Goal: Task Accomplishment & Management: Complete application form

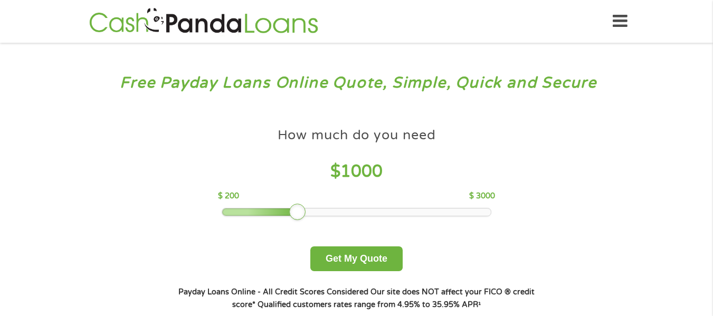
click at [299, 216] on div at bounding box center [297, 212] width 17 height 17
drag, startPoint x: 299, startPoint y: 215, endPoint x: 293, endPoint y: 214, distance: 5.8
click at [293, 214] on div at bounding box center [287, 212] width 17 height 17
drag, startPoint x: 290, startPoint y: 213, endPoint x: 282, endPoint y: 213, distance: 8.5
click at [282, 213] on div at bounding box center [278, 212] width 17 height 17
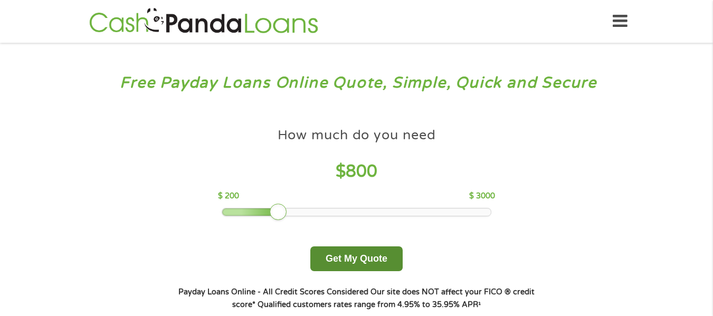
click at [378, 261] on button "Get My Quote" at bounding box center [356, 259] width 92 height 25
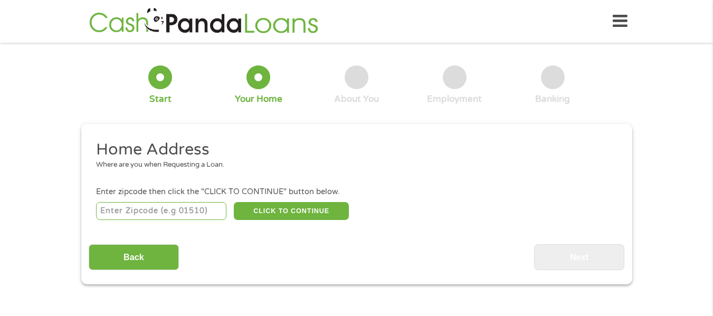
click at [167, 209] on input "number" at bounding box center [161, 211] width 130 height 18
type input "23185"
select select "Virginia"
click at [300, 212] on button "CLICK TO CONTINUE" at bounding box center [291, 211] width 115 height 18
type input "23185"
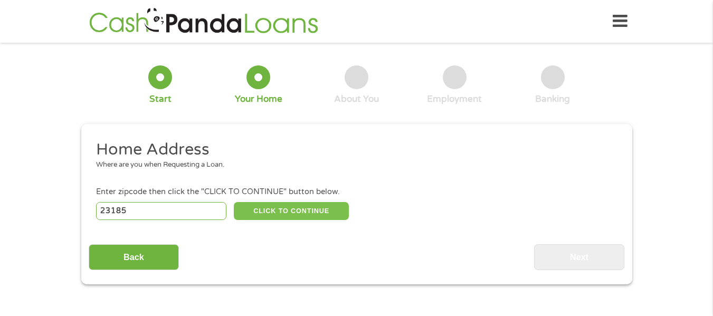
type input "Williamsburg"
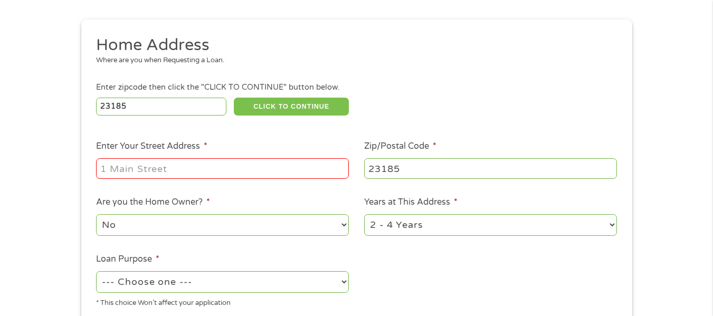
scroll to position [106, 0]
click at [168, 171] on input "Enter Your Street Address *" at bounding box center [222, 167] width 253 height 20
type input "803 Promenade Lane"
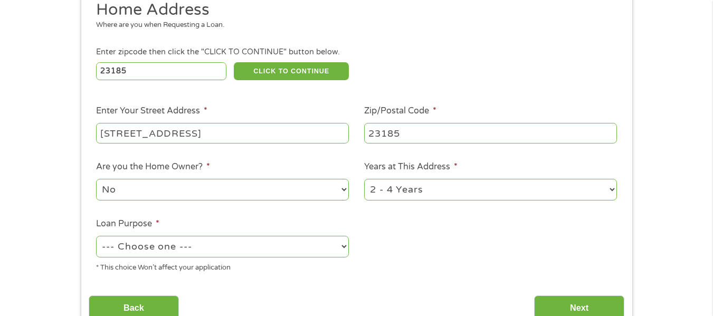
scroll to position [158, 0]
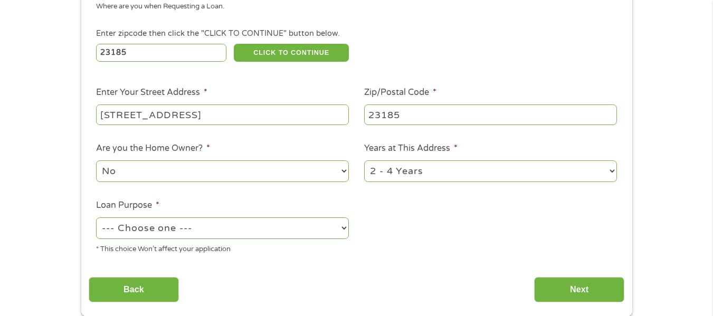
click at [345, 172] on select "No Yes" at bounding box center [222, 171] width 253 height 22
select select "yes"
click at [96, 160] on select "No Yes" at bounding box center [222, 171] width 253 height 22
click at [613, 172] on select "1 Year or less 1 - 2 Years 2 - 4 Years Over 4 Years" at bounding box center [490, 171] width 253 height 22
select select "60months"
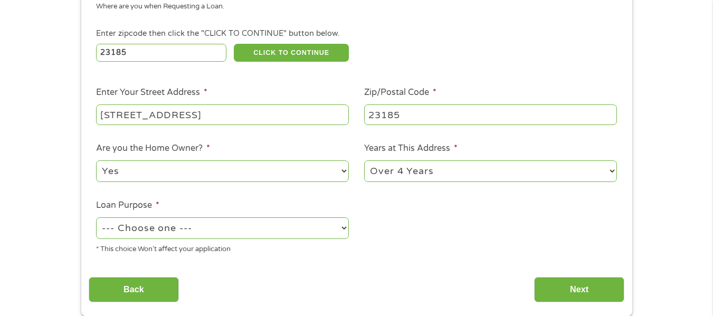
click at [364, 160] on select "1 Year or less 1 - 2 Years 2 - 4 Years Over 4 Years" at bounding box center [490, 171] width 253 height 22
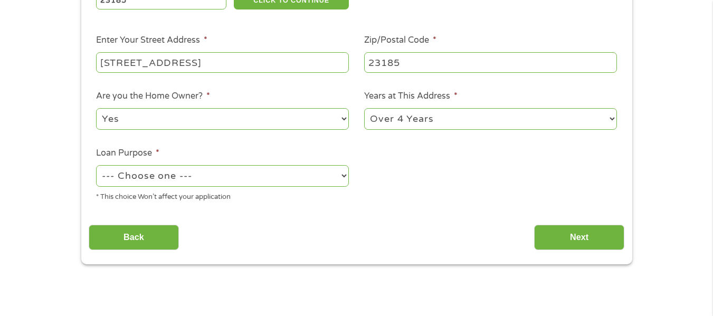
scroll to position [211, 0]
click at [344, 174] on select "--- Choose one --- Pay Bills Debt Consolidation Home Improvement Major Purchase…" at bounding box center [222, 176] width 253 height 22
select select "other"
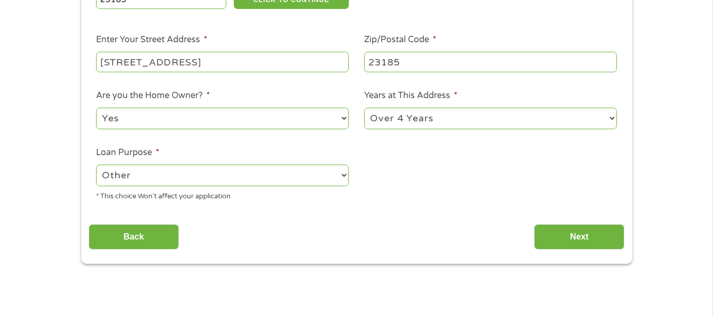
click at [96, 165] on select "--- Choose one --- Pay Bills Debt Consolidation Home Improvement Major Purchase…" at bounding box center [222, 176] width 253 height 22
click at [570, 236] on input "Next" at bounding box center [579, 237] width 90 height 26
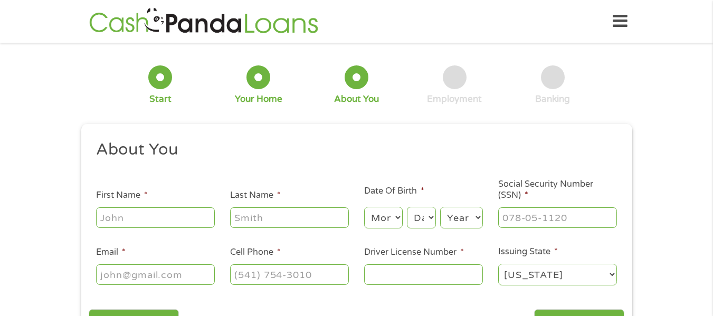
scroll to position [53, 0]
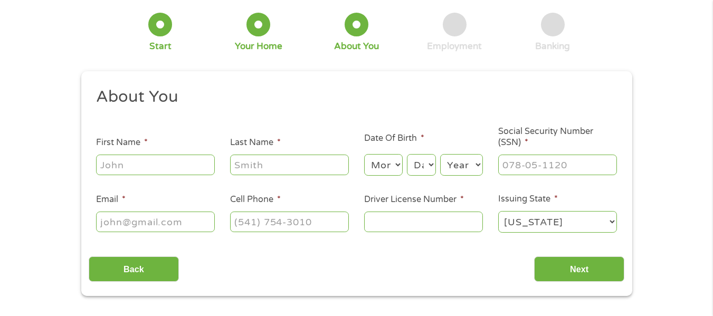
click at [116, 170] on input "First Name *" at bounding box center [155, 165] width 119 height 20
type input "Marika"
type input "Garms"
type input "marika.garms@cox.net"
type input "(757) 759-4759"
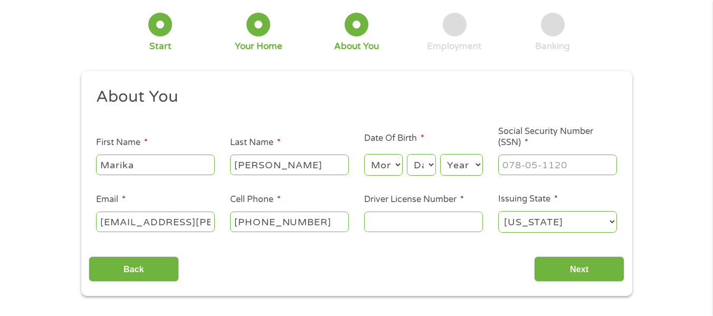
click at [378, 163] on select "Month 1 2 3 4 5 6 7 8 9 10 11 12" at bounding box center [383, 165] width 39 height 22
select select "8"
click at [364, 154] on select "Month 1 2 3 4 5 6 7 8 9 10 11 12" at bounding box center [383, 165] width 39 height 22
click at [420, 164] on select "Day 1 2 3 4 5 6 7 8 9 10 11 12 13 14 15 16 17 18 19 20 21 22 23 24 25 26 27 28 …" at bounding box center [421, 165] width 29 height 22
select select "26"
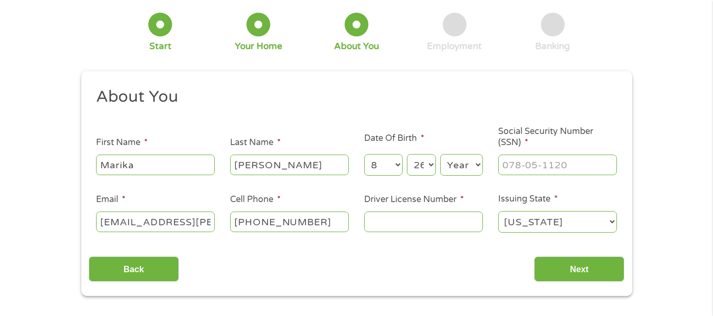
click at [407, 154] on select "Day 1 2 3 4 5 6 7 8 9 10 11 12 13 14 15 16 17 18 19 20 21 22 23 24 25 26 27 28 …" at bounding box center [421, 165] width 29 height 22
click at [458, 160] on select "Year 2007 2006 2005 2004 2003 2002 2001 2000 1999 1998 1997 1996 1995 1994 1993…" at bounding box center [461, 165] width 43 height 22
select select "1963"
click at [440, 154] on select "Year 2007 2006 2005 2004 2003 2002 2001 2000 1999 1998 1997 1996 1995 1994 1993…" at bounding box center [461, 165] width 43 height 22
click at [509, 168] on input "___-__-____" at bounding box center [557, 165] width 119 height 20
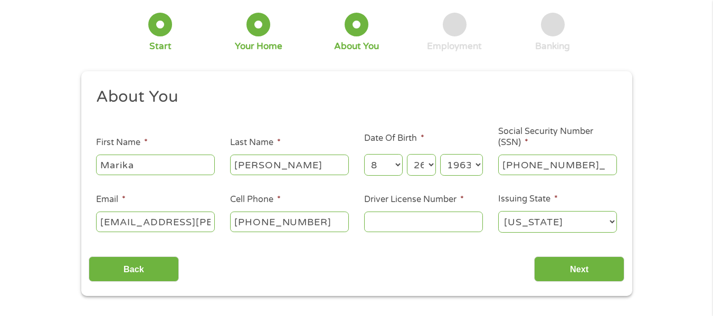
type input "122-62-0823"
click at [375, 221] on input "Driver License Number *" at bounding box center [423, 222] width 119 height 20
type input "T61946603"
click at [592, 269] on input "Next" at bounding box center [579, 270] width 90 height 26
click at [578, 273] on input "Next" at bounding box center [579, 270] width 90 height 26
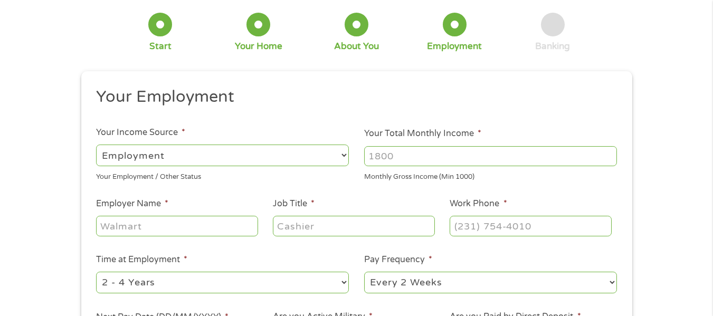
click at [119, 148] on select "--- Choose one --- Employment Self Employed Benefits" at bounding box center [222, 156] width 253 height 22
click at [133, 152] on select "--- Choose one --- Employment Self Employed Benefits" at bounding box center [222, 156] width 253 height 22
drag, startPoint x: 406, startPoint y: 155, endPoint x: 339, endPoint y: 154, distance: 67.0
click at [339, 154] on ul "Your Employment Your Income Source * --- Choose one --- Employment Self Employe…" at bounding box center [357, 223] width 536 height 273
type input "4400"
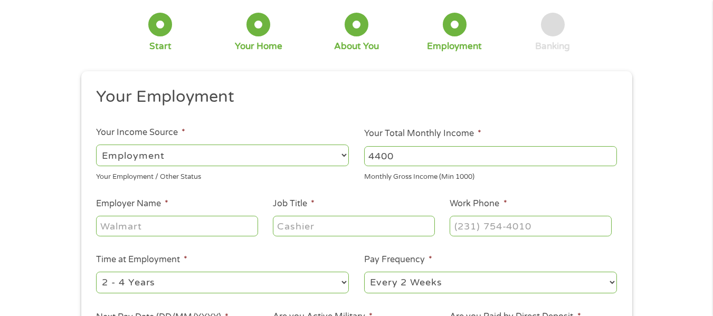
click at [148, 225] on input "Employer Name *" at bounding box center [177, 226] width 162 height 20
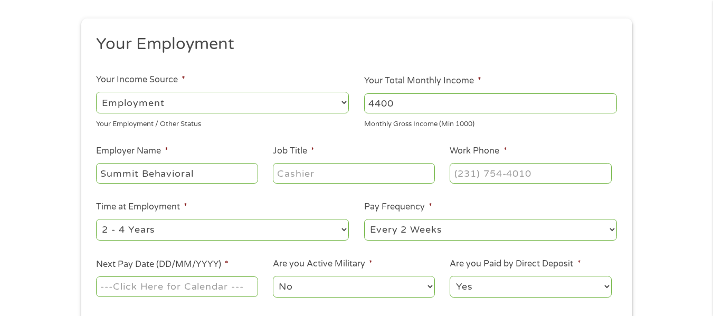
type input "Summit Behavioral"
click at [279, 178] on input "Job Title *" at bounding box center [354, 173] width 162 height 20
type input "Business Office Manager"
click at [467, 173] on input "(___) ___-____" at bounding box center [531, 173] width 162 height 20
type input "(757) 941-6400"
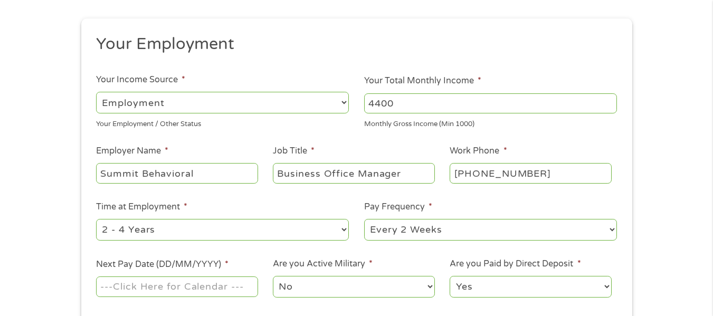
click at [345, 231] on select "--- Choose one --- 1 Year or less 1 - 2 Years 2 - 4 Years Over 4 Years" at bounding box center [222, 230] width 253 height 22
select select "60months"
click at [96, 219] on select "--- Choose one --- 1 Year or less 1 - 2 Years 2 - 4 Years Over 4 Years" at bounding box center [222, 230] width 253 height 22
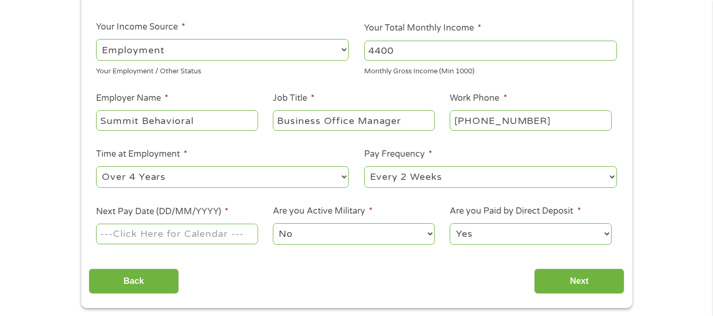
click at [119, 235] on input "Next Pay Date (DD/MM/YYYY) *" at bounding box center [177, 234] width 162 height 20
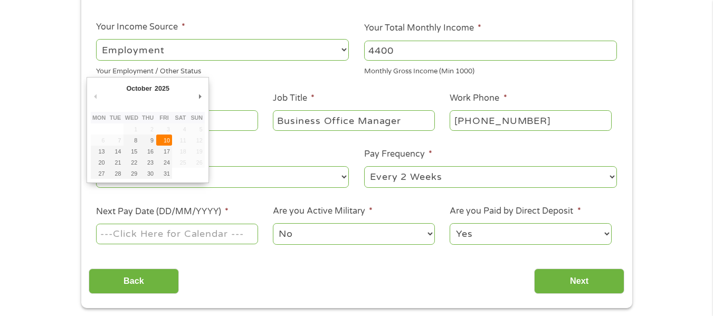
type input "10/10/2025"
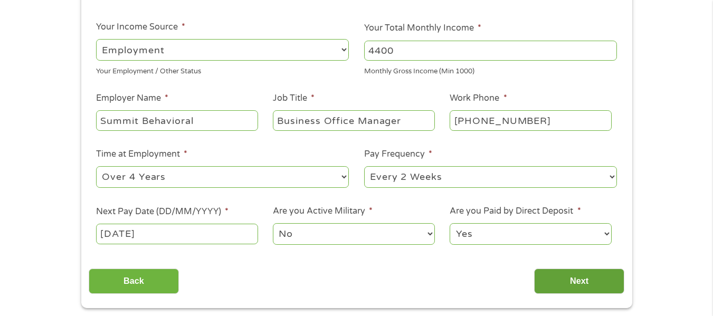
click at [584, 280] on input "Next" at bounding box center [579, 282] width 90 height 26
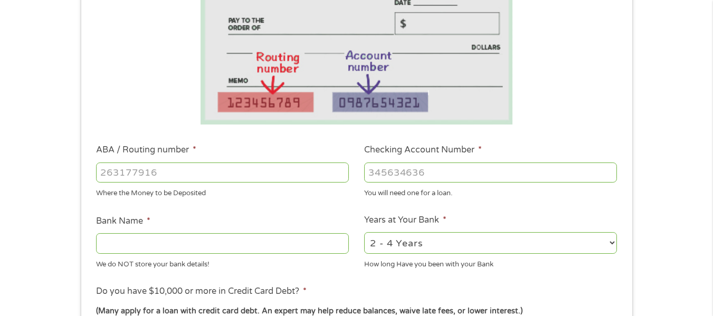
scroll to position [211, 0]
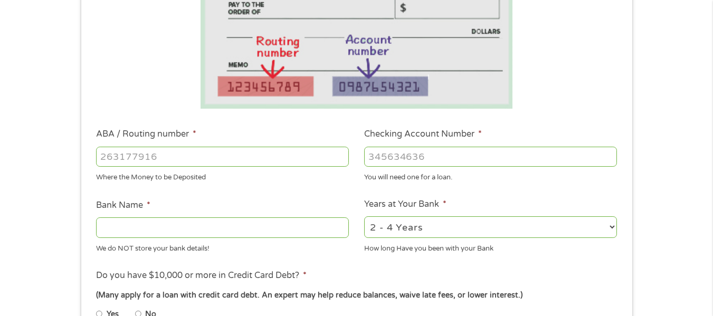
click at [105, 157] on input "ABA / Routing number *" at bounding box center [222, 157] width 253 height 20
type input "251480738"
type input "LANGLEY FEDERAL CREDIT UNION"
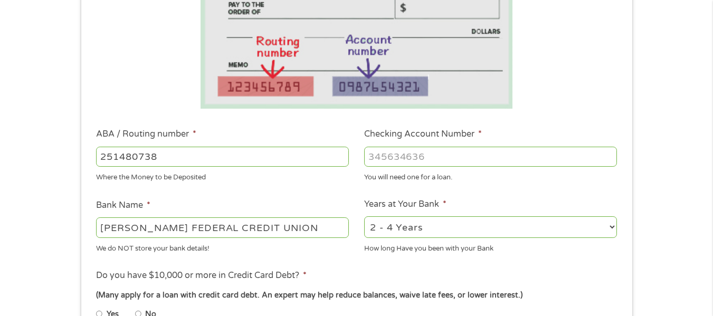
type input "251480738"
click at [369, 156] on input "Checking Account Number *" at bounding box center [490, 157] width 253 height 20
type input "1000205398620"
click at [611, 226] on select "2 - 4 Years 6 - 12 Months 1 - 2 Years Over 4 Years" at bounding box center [490, 227] width 253 height 22
select select "60months"
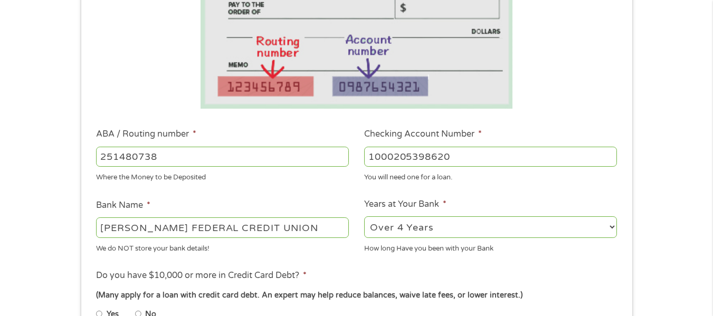
click at [364, 216] on select "2 - 4 Years 6 - 12 Months 1 - 2 Years Over 4 Years" at bounding box center [490, 227] width 253 height 22
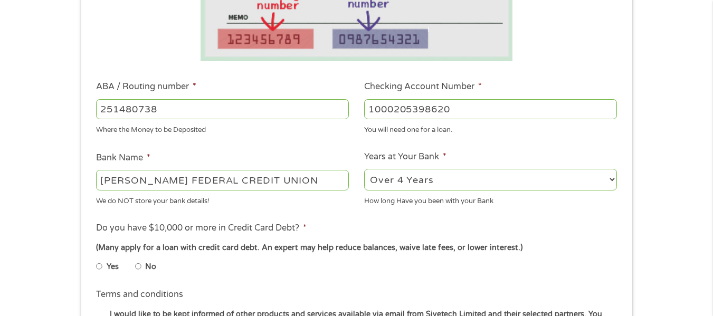
scroll to position [317, 0]
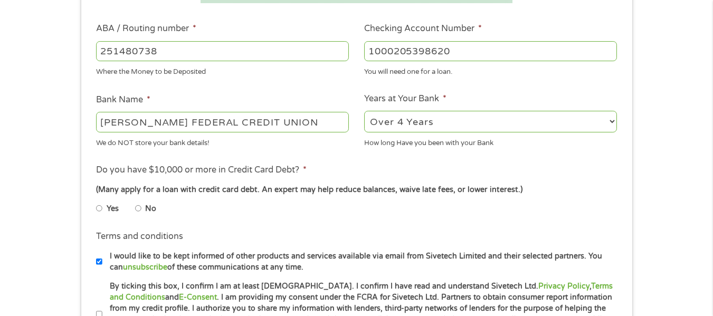
click at [137, 211] on input "No" at bounding box center [138, 208] width 6 height 17
radio input "true"
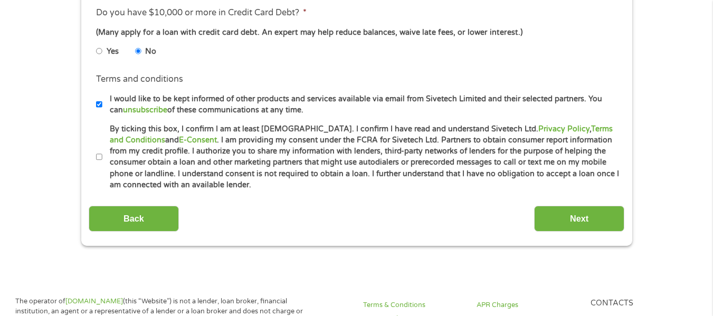
scroll to position [475, 0]
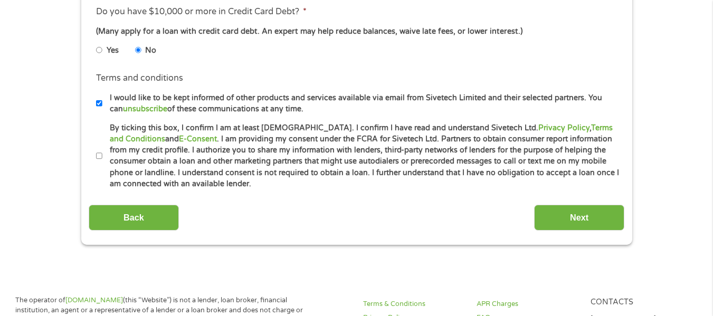
click at [100, 153] on input "By ticking this box, I confirm I am at least 18 years old. I confirm I have rea…" at bounding box center [99, 156] width 6 height 17
checkbox input "true"
click at [582, 218] on input "Next" at bounding box center [579, 218] width 90 height 26
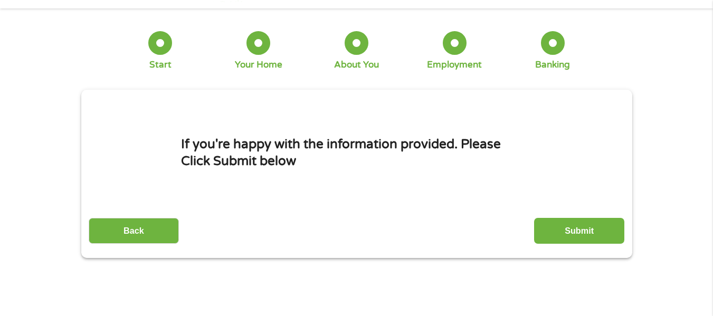
scroll to position [53, 0]
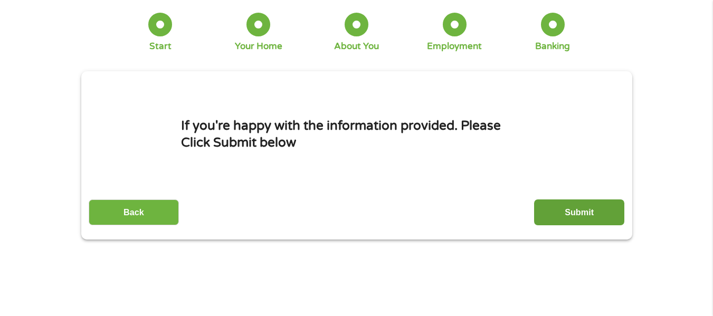
click at [589, 215] on input "Submit" at bounding box center [579, 213] width 90 height 26
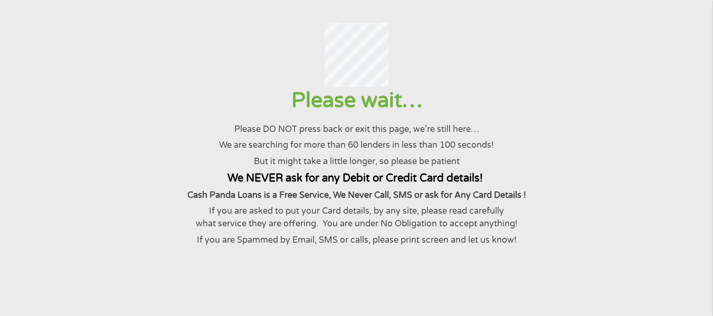
scroll to position [0, 0]
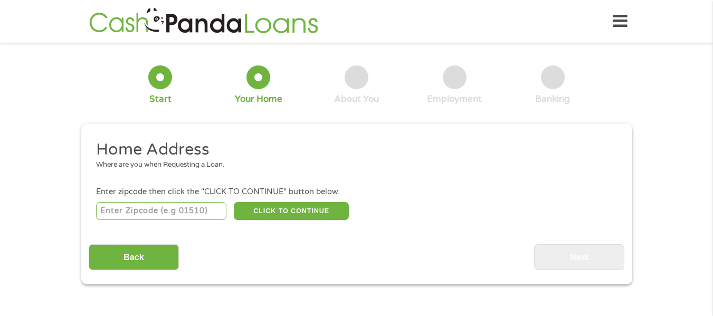
click at [125, 207] on input "number" at bounding box center [161, 211] width 130 height 18
type input "23185"
click at [312, 208] on button "CLICK TO CONTINUE" at bounding box center [291, 211] width 115 height 18
type input "23185"
type input "Williamsburg"
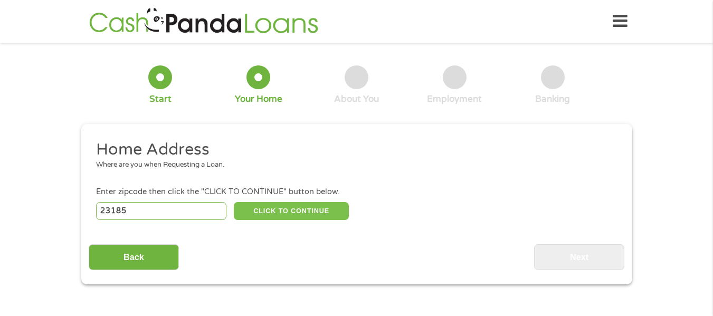
select select "Virginia"
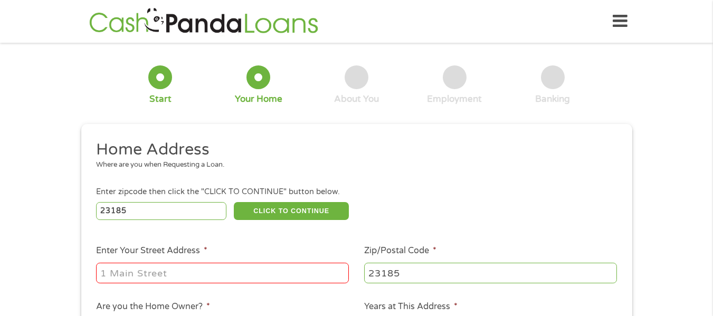
click at [175, 278] on input "Enter Your Street Address *" at bounding box center [222, 273] width 253 height 20
type input "803 Promenade Lane"
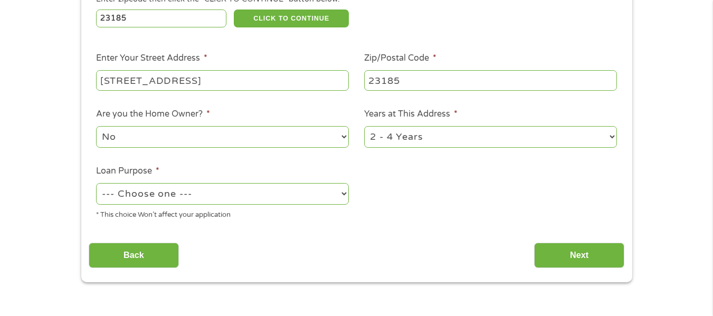
scroll to position [211, 0]
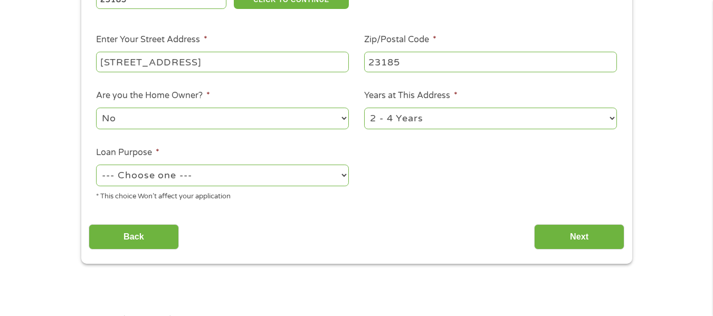
click at [612, 120] on select "1 Year or less 1 - 2 Years 2 - 4 Years Over 4 Years" at bounding box center [490, 119] width 253 height 22
select select "60months"
click at [364, 108] on select "1 Year or less 1 - 2 Years 2 - 4 Years Over 4 Years" at bounding box center [490, 119] width 253 height 22
click at [344, 118] on select "No Yes" at bounding box center [222, 119] width 253 height 22
